Goal: Task Accomplishment & Management: Manage account settings

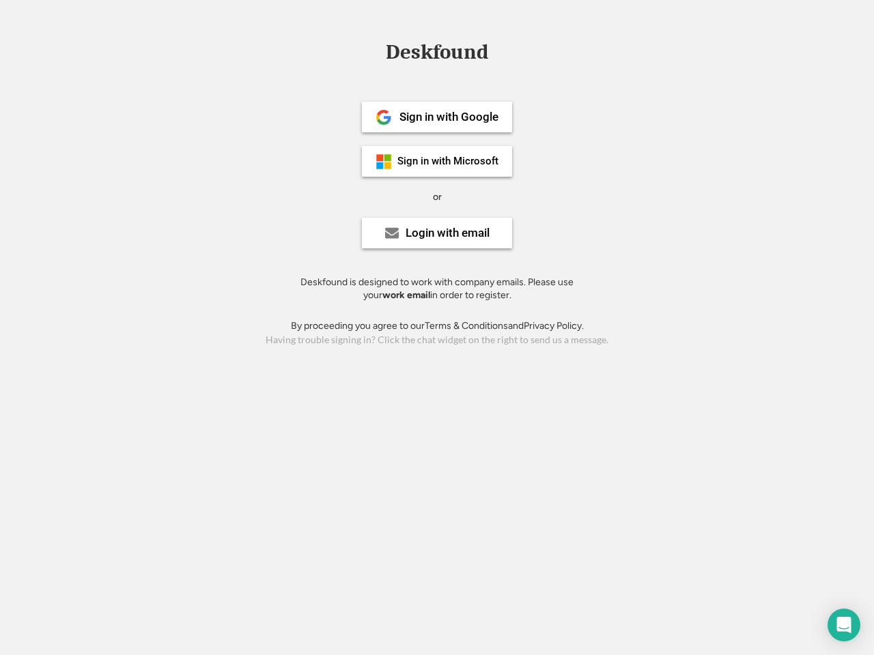
click at [437, 195] on div "or" at bounding box center [437, 197] width 9 height 14
click at [437, 55] on div "Deskfound" at bounding box center [437, 52] width 116 height 21
click at [373, 51] on div "Deskfound" at bounding box center [437, 55] width 874 height 26
click at [437, 55] on div "Deskfound" at bounding box center [437, 52] width 116 height 21
click at [437, 197] on div "or" at bounding box center [437, 197] width 9 height 14
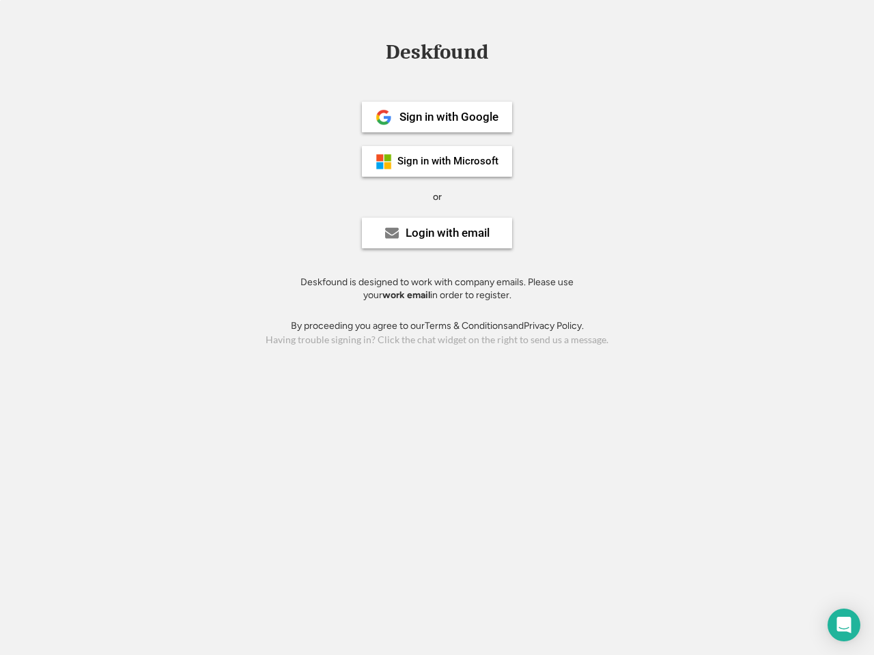
click at [437, 117] on div "Sign in with Google" at bounding box center [448, 117] width 99 height 12
click at [448, 117] on div "Sign in with Google" at bounding box center [448, 117] width 99 height 12
click at [384, 117] on img at bounding box center [383, 117] width 16 height 16
click at [437, 161] on div "Sign in with Microsoft" at bounding box center [447, 161] width 101 height 10
click at [448, 161] on div "Sign in with Microsoft" at bounding box center [447, 161] width 101 height 10
